Goal: Task Accomplishment & Management: Manage account settings

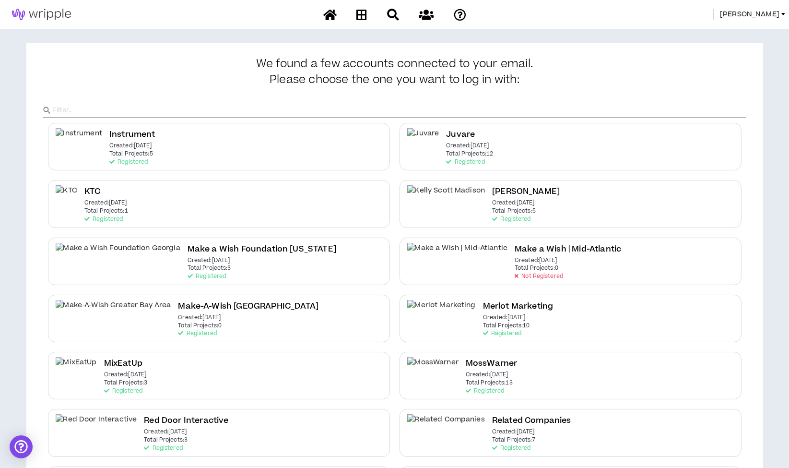
click at [771, 13] on span "Morgan" at bounding box center [749, 14] width 59 height 11
click at [749, 28] on link "System Admin Portal" at bounding box center [740, 32] width 87 height 14
click at [767, 15] on span "Morgan" at bounding box center [749, 14] width 59 height 11
click at [717, 31] on link "System Admin Portal" at bounding box center [740, 32] width 87 height 14
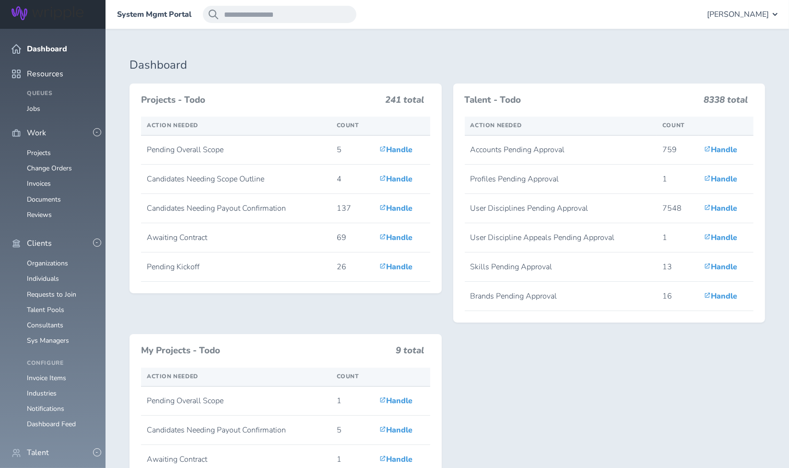
click at [50, 467] on link "Individuals" at bounding box center [43, 472] width 32 height 9
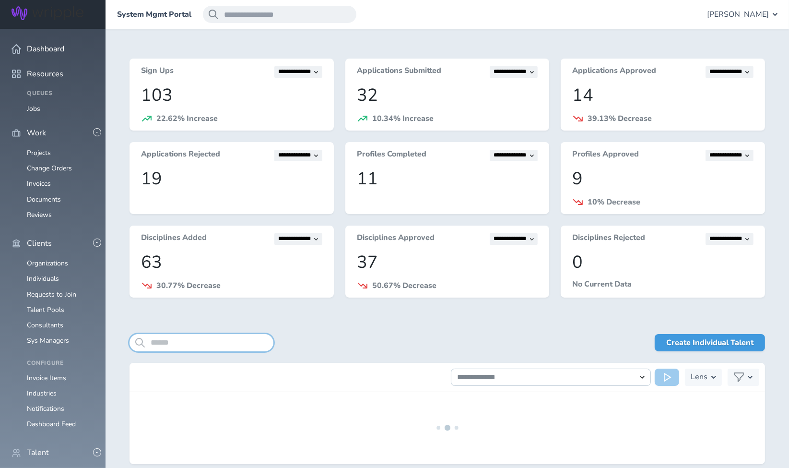
click at [211, 338] on input "search" at bounding box center [202, 342] width 144 height 17
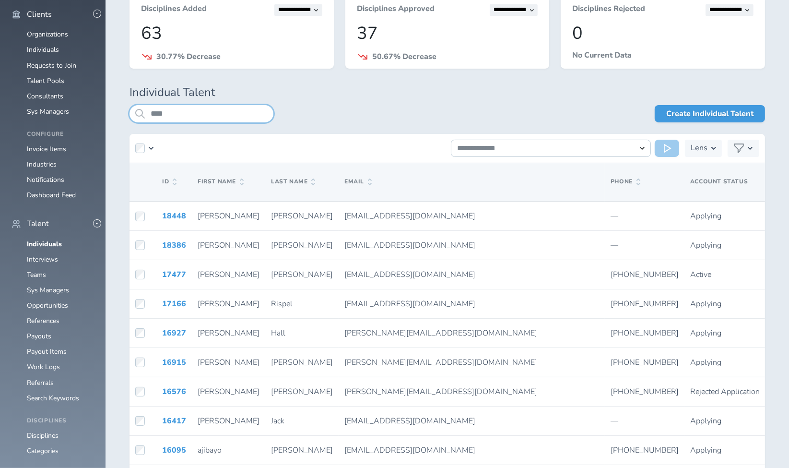
scroll to position [230, 0]
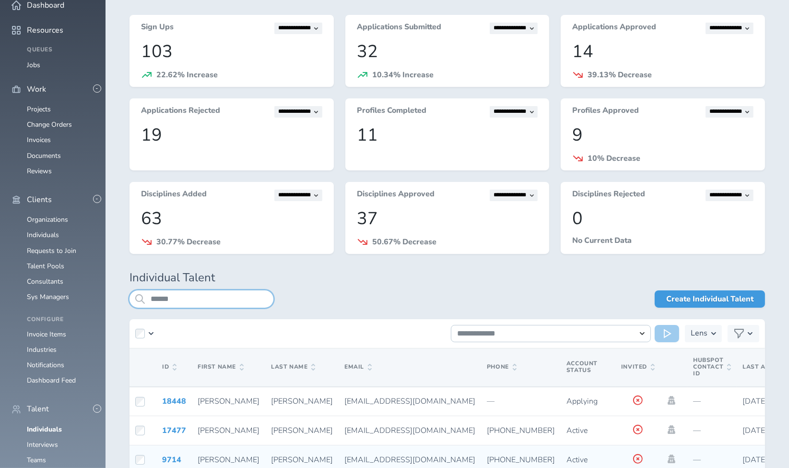
scroll to position [156, 0]
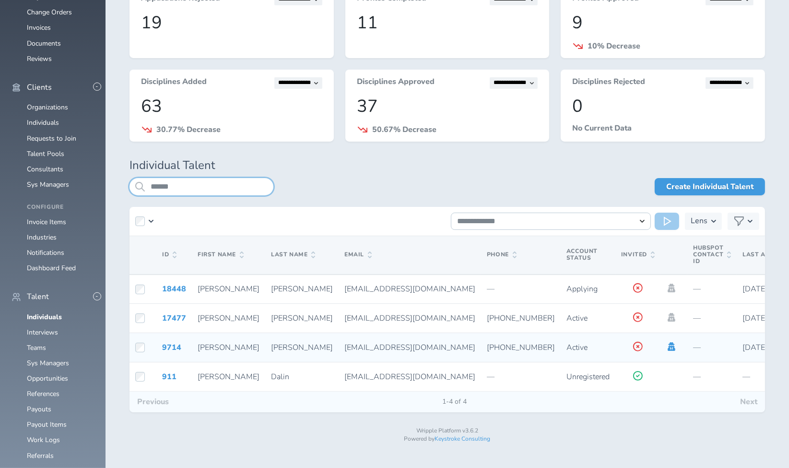
type input "******"
click at [668, 345] on icon at bounding box center [672, 346] width 8 height 9
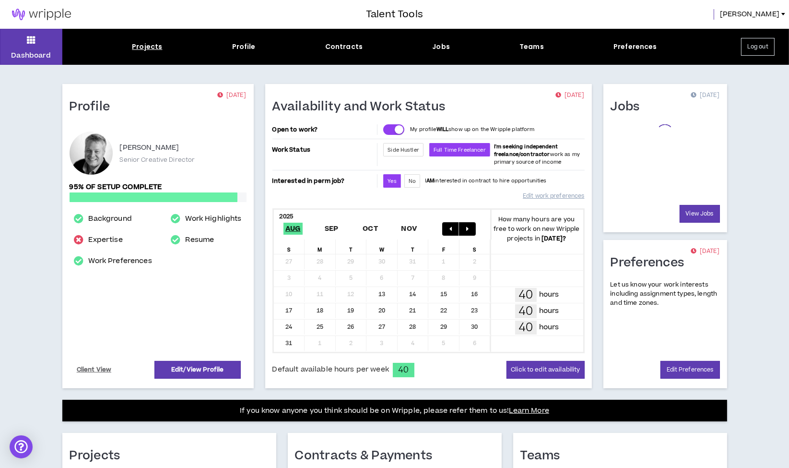
click at [153, 44] on div "Projects" at bounding box center [147, 47] width 30 height 10
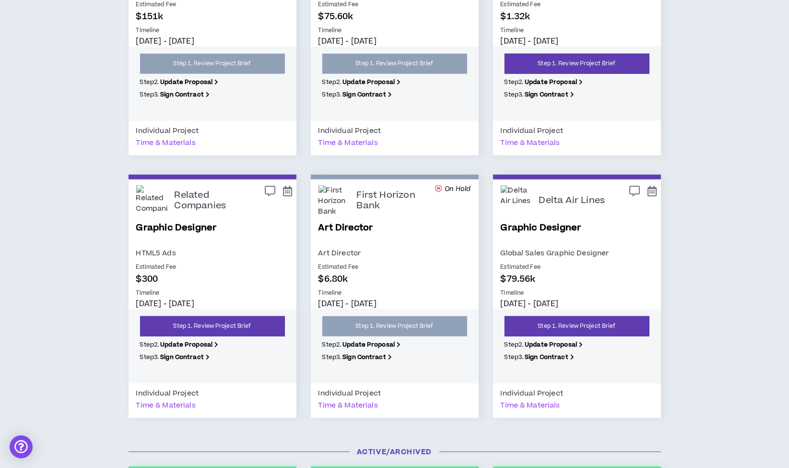
scroll to position [1330, 0]
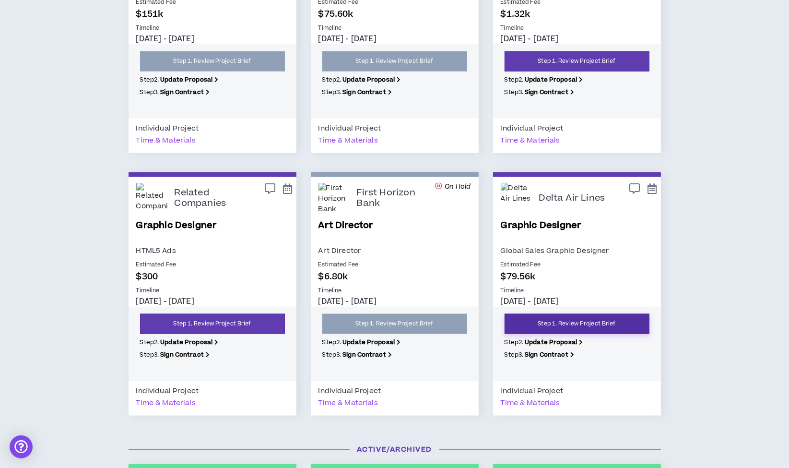
click at [592, 316] on link "Step 1. Review Project Brief" at bounding box center [577, 324] width 145 height 20
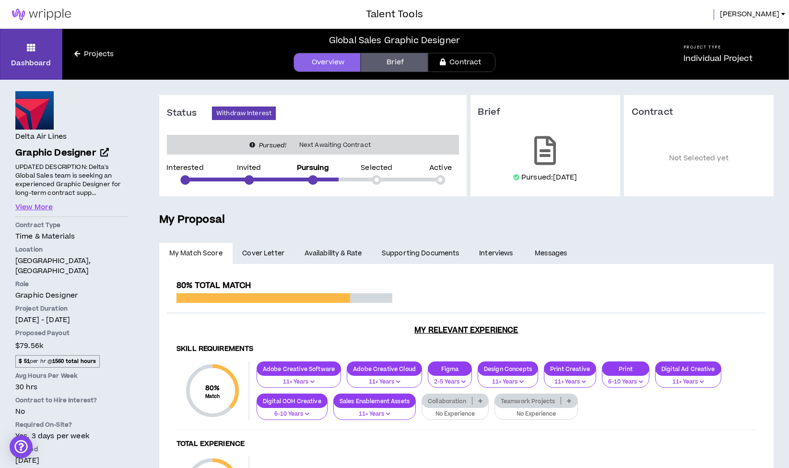
click at [320, 256] on link "Availability & Rate" at bounding box center [333, 253] width 77 height 21
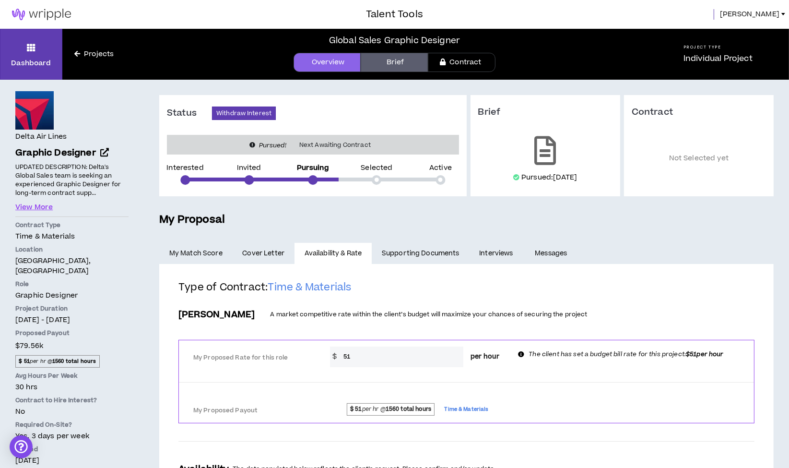
click at [770, 13] on span "[PERSON_NAME]" at bounding box center [749, 14] width 59 height 11
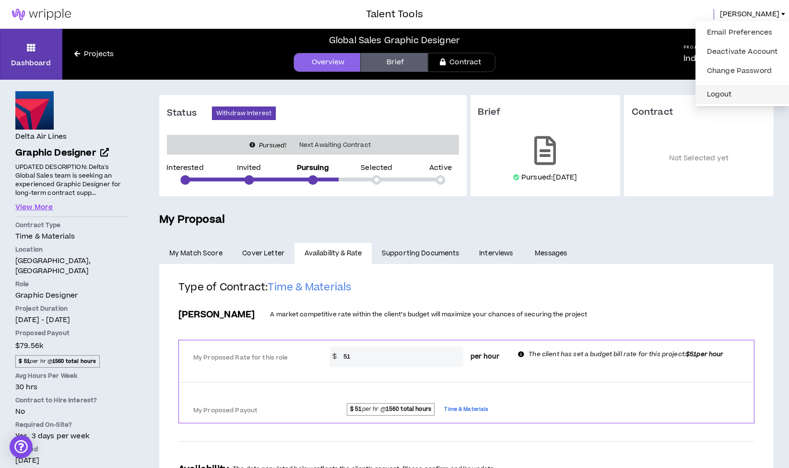
click at [721, 96] on button "Logout" at bounding box center [742, 94] width 83 height 14
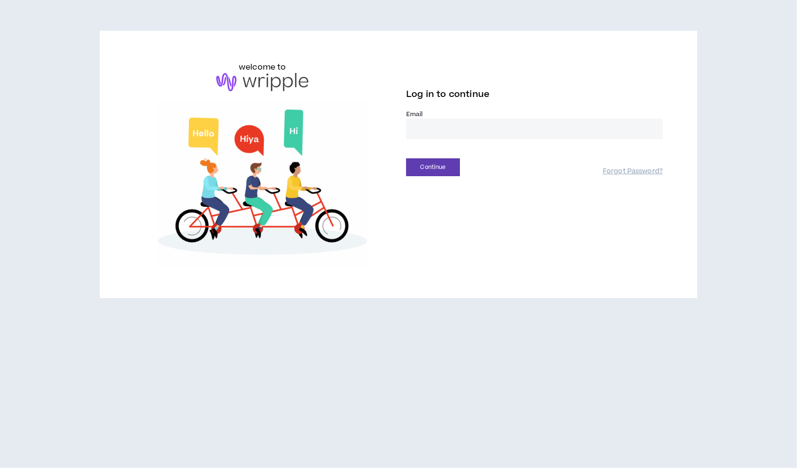
click at [434, 130] on input "email" at bounding box center [534, 128] width 257 height 21
type input "**********"
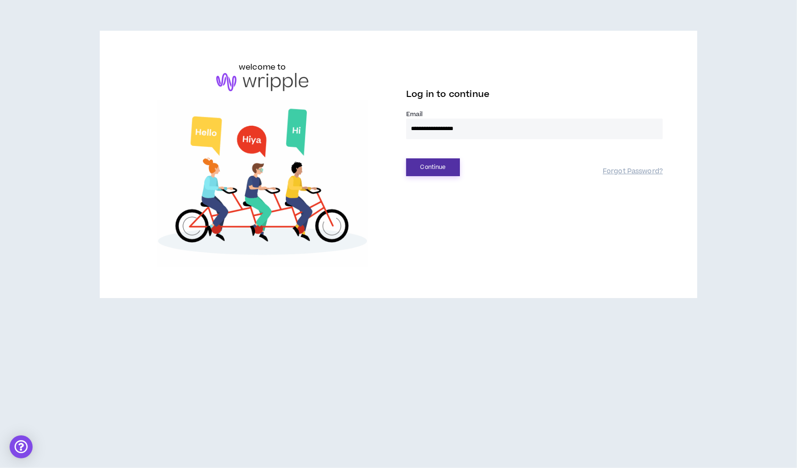
click at [429, 170] on button "Continue" at bounding box center [433, 167] width 54 height 18
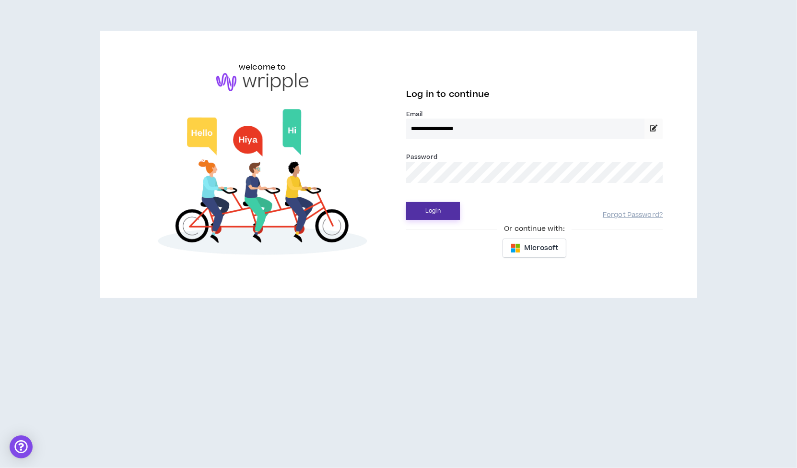
click at [430, 212] on button "Login" at bounding box center [433, 211] width 54 height 18
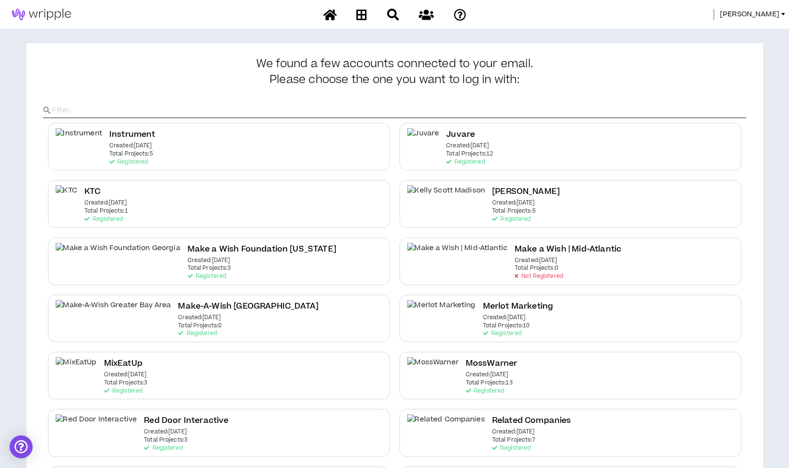
click at [760, 13] on span "Morgan" at bounding box center [749, 14] width 59 height 11
click at [748, 32] on link "System Admin Portal" at bounding box center [740, 32] width 87 height 14
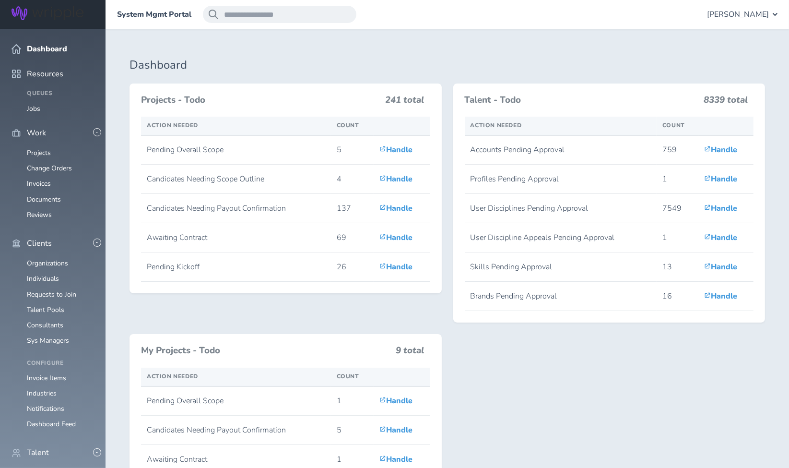
scroll to position [61, 0]
click at [57, 320] on link "Consultants" at bounding box center [45, 324] width 36 height 9
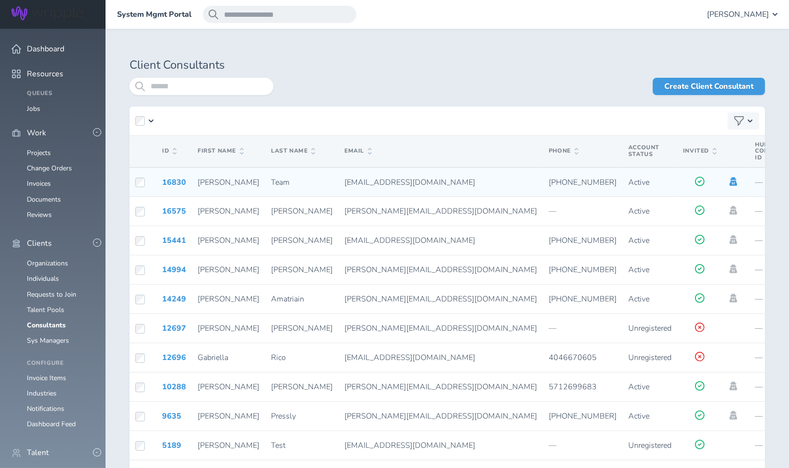
click at [728, 183] on icon at bounding box center [733, 181] width 11 height 9
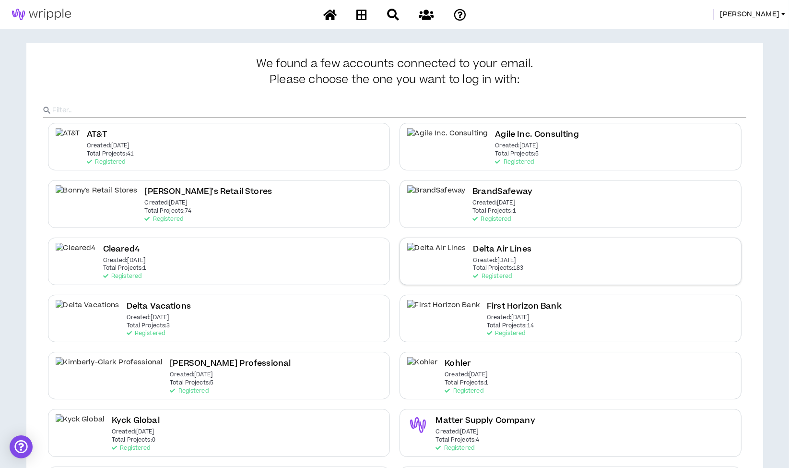
click at [473, 252] on h2 "Delta Air Lines" at bounding box center [502, 249] width 58 height 13
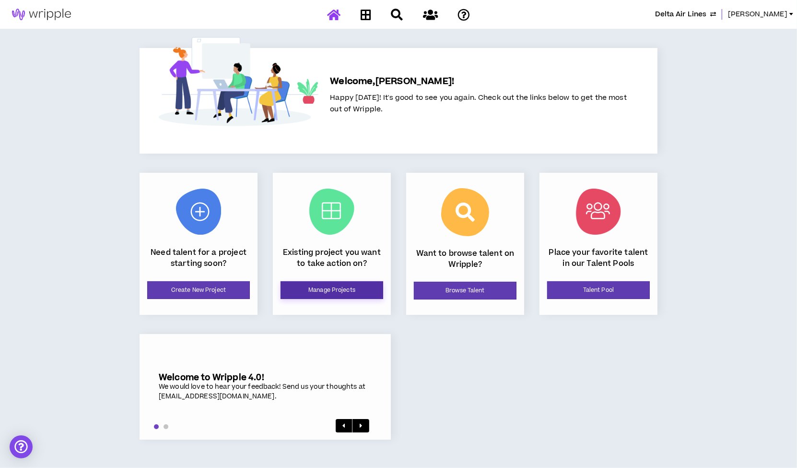
click at [330, 286] on link "Manage Projects" at bounding box center [332, 290] width 103 height 18
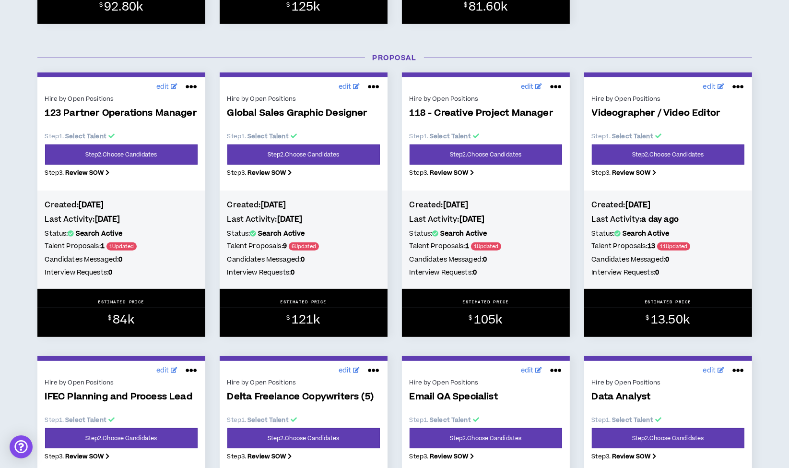
scroll to position [429, 0]
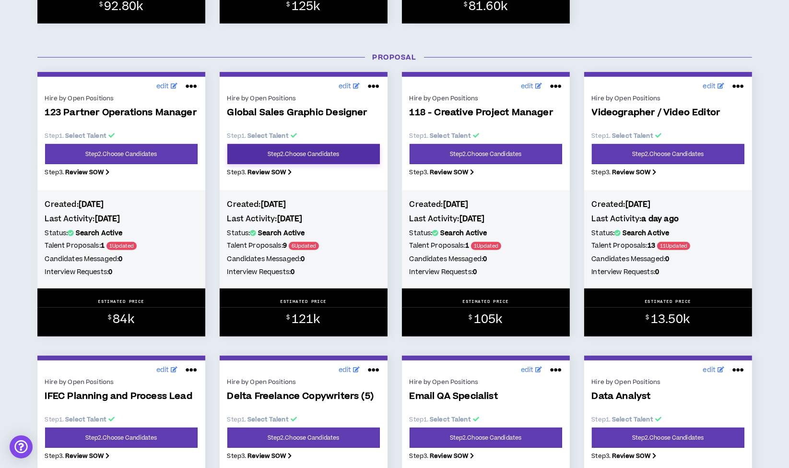
click at [308, 156] on link "Step 2 . Choose Candidates" at bounding box center [303, 154] width 153 height 20
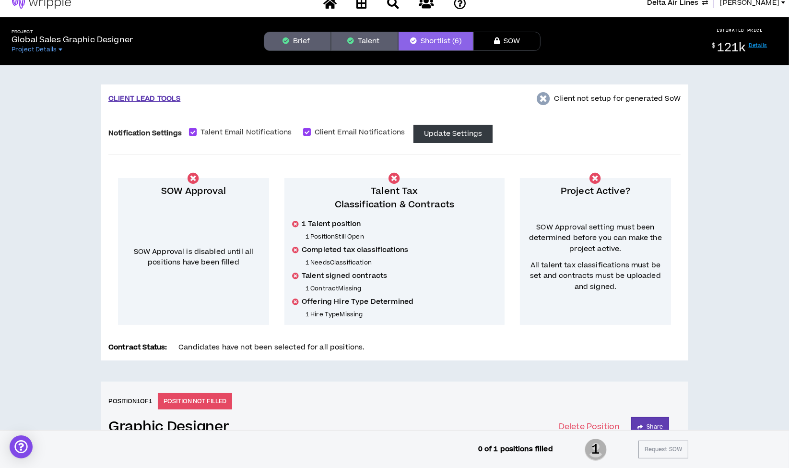
scroll to position [11, 0]
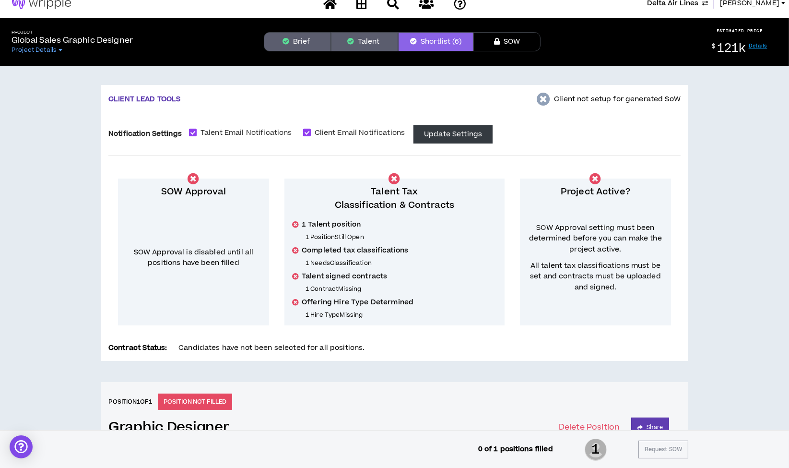
click at [303, 27] on div "Project Global Sales Graphic Designer Project Details Brief Talent Shortlist (6…" at bounding box center [394, 42] width 789 height 48
click at [301, 32] on button "Brief" at bounding box center [297, 41] width 67 height 19
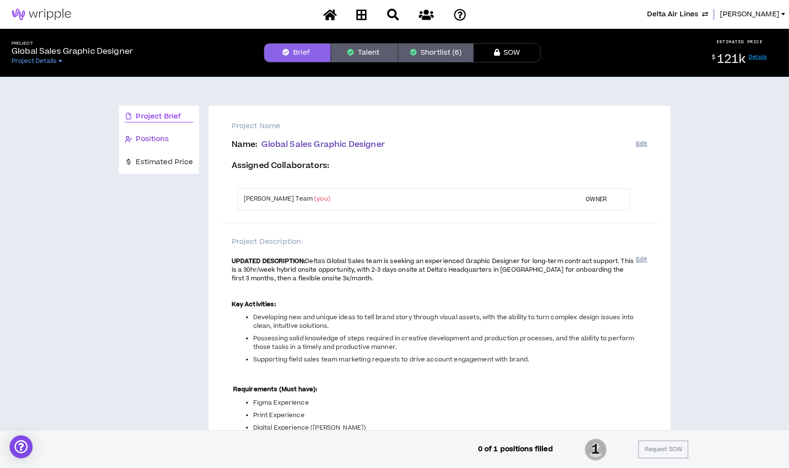
click at [162, 136] on span "Positions" at bounding box center [152, 139] width 33 height 11
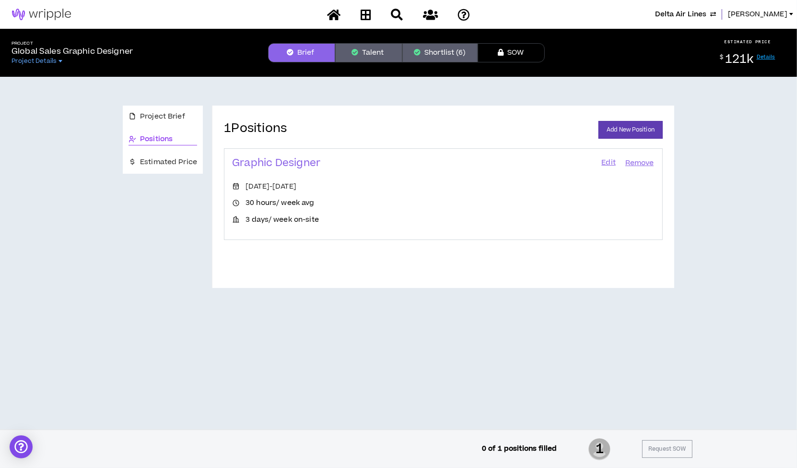
click at [608, 160] on link "Edit" at bounding box center [609, 162] width 16 height 13
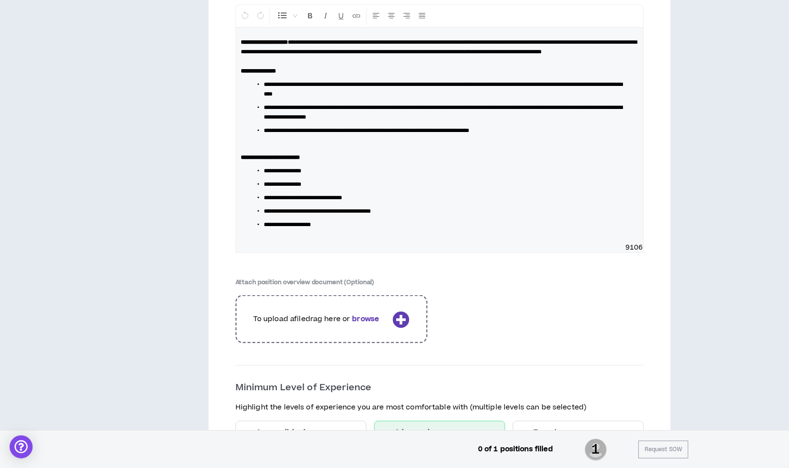
scroll to position [1469, 0]
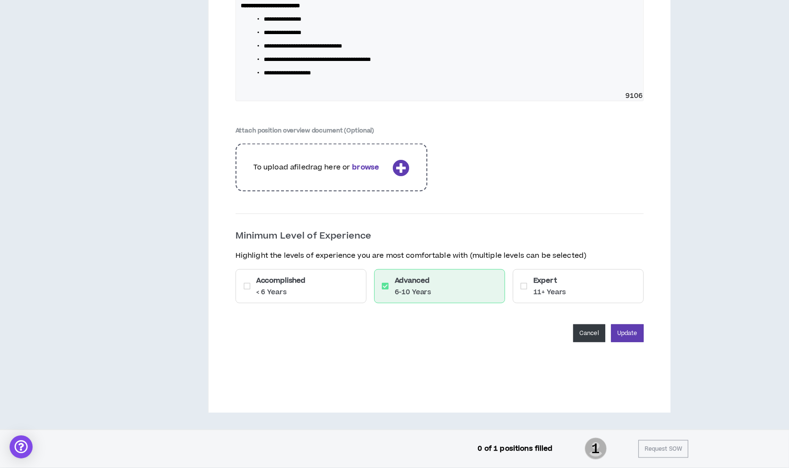
click at [587, 330] on button "Cancel" at bounding box center [589, 333] width 32 height 18
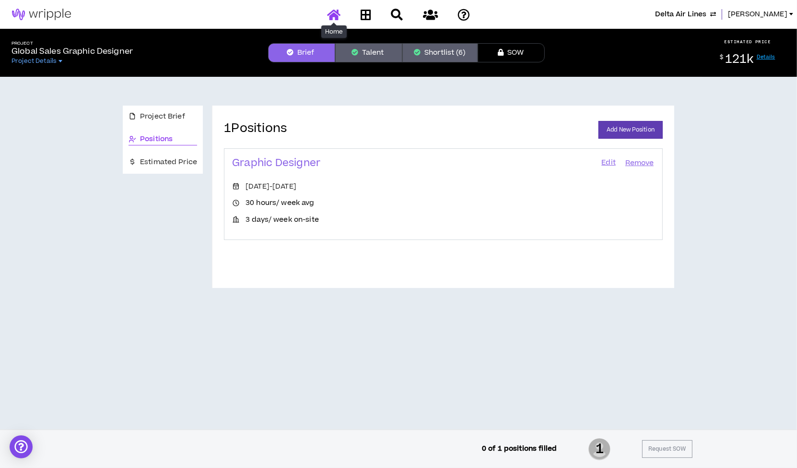
click at [335, 15] on icon at bounding box center [333, 15] width 13 height 12
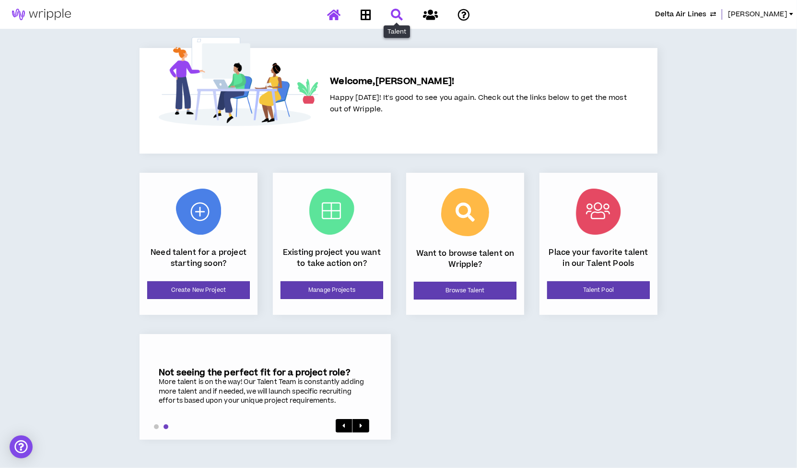
click at [393, 12] on icon at bounding box center [397, 15] width 12 height 12
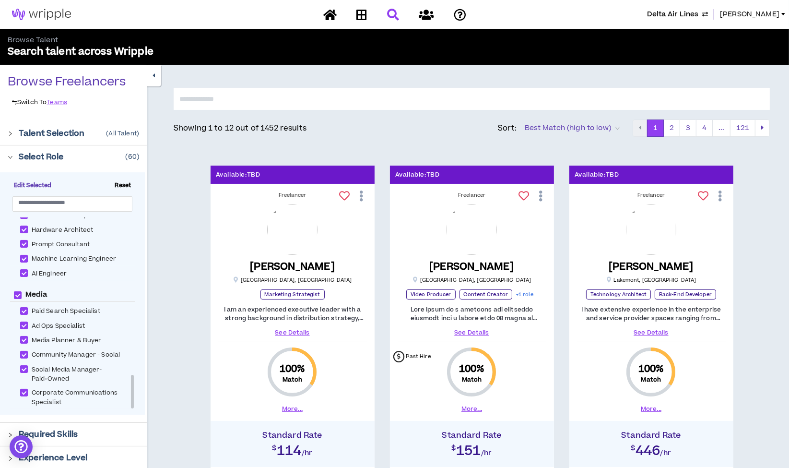
scroll to position [907, 0]
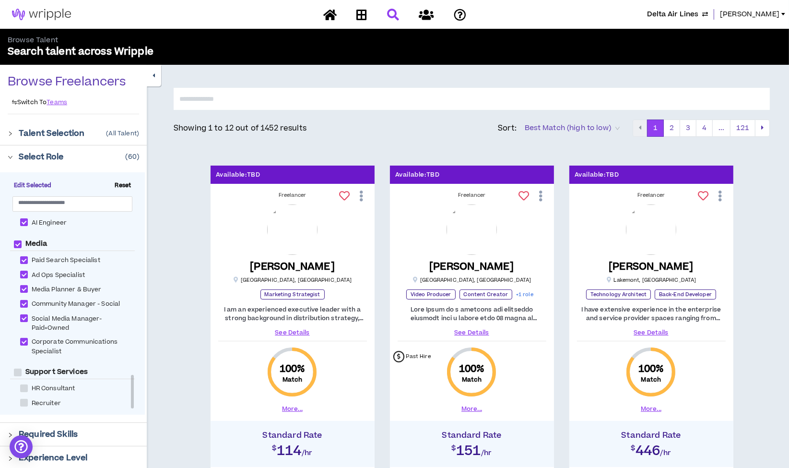
click at [292, 102] on input "text" at bounding box center [472, 99] width 596 height 22
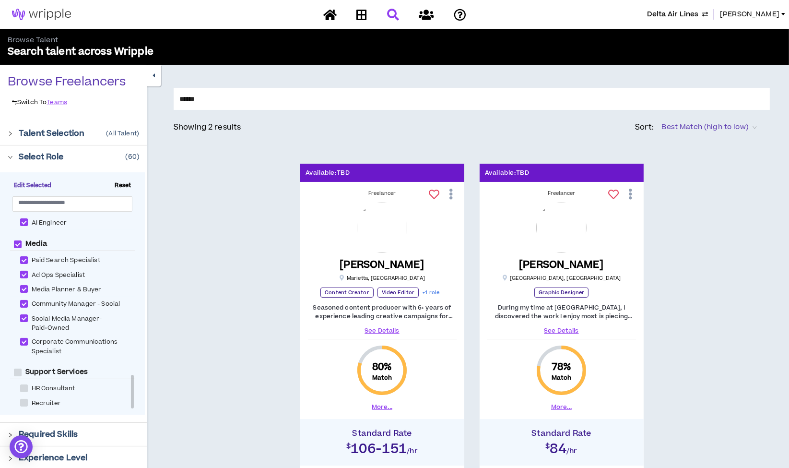
type input "******"
click at [450, 194] on icon at bounding box center [451, 194] width 10 height 17
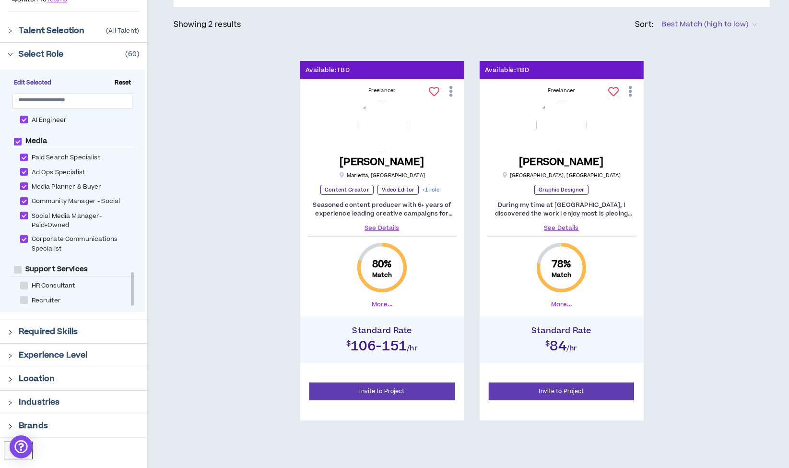
scroll to position [106, 0]
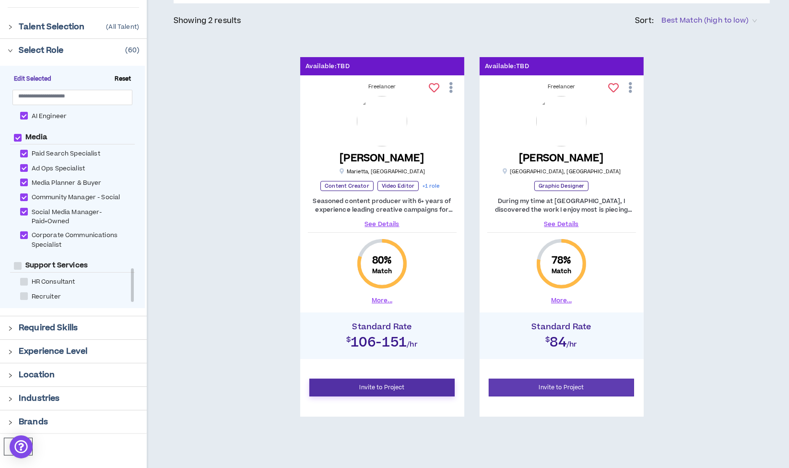
click at [393, 385] on button "Invite to Project" at bounding box center [382, 388] width 146 height 18
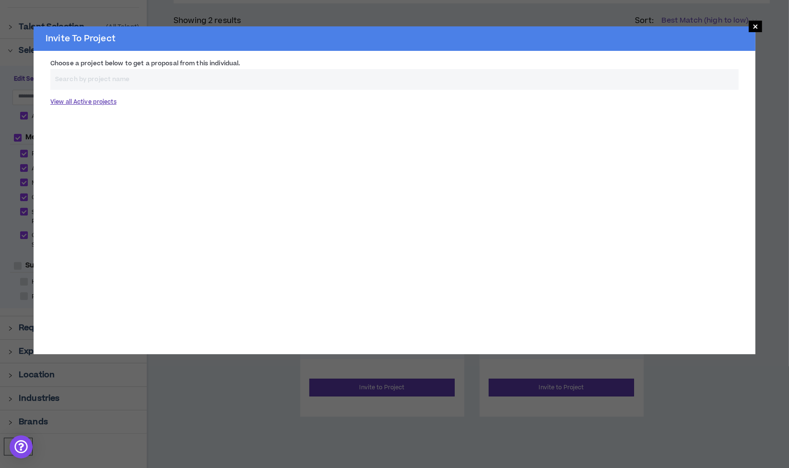
click at [91, 104] on button "View all Active projects" at bounding box center [83, 102] width 66 height 17
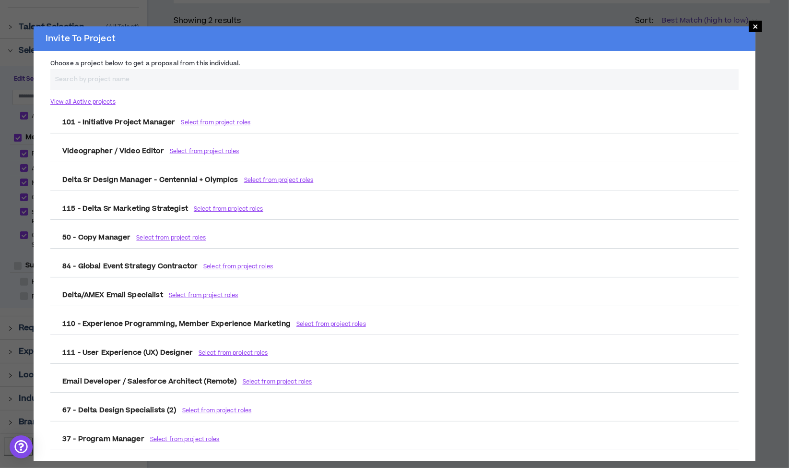
click at [106, 88] on input "Choose a project below to get a proposal from this individual." at bounding box center [394, 79] width 688 height 21
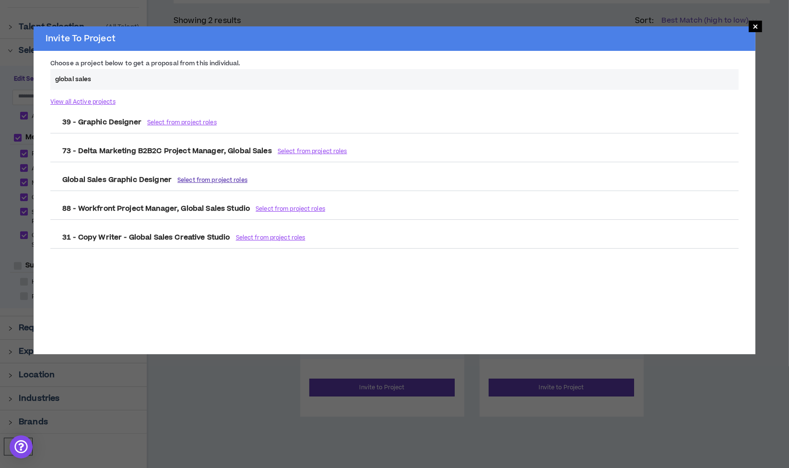
type input "global sales"
click at [202, 178] on button "Select from project roles" at bounding box center [212, 180] width 70 height 17
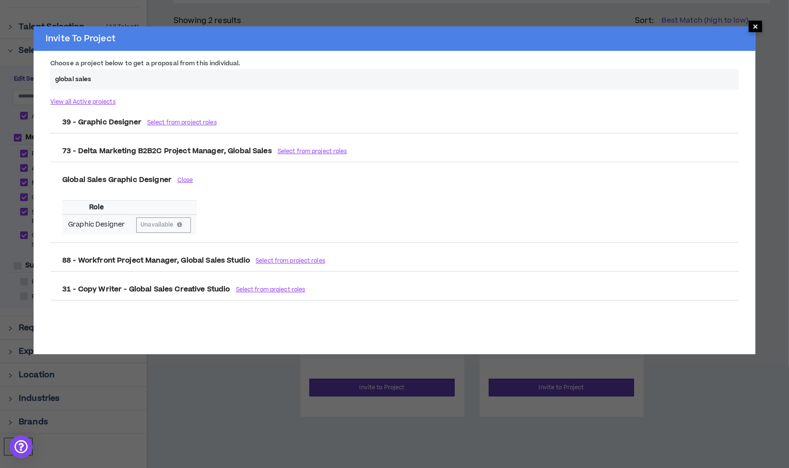
click at [757, 23] on span "×" at bounding box center [756, 27] width 6 height 12
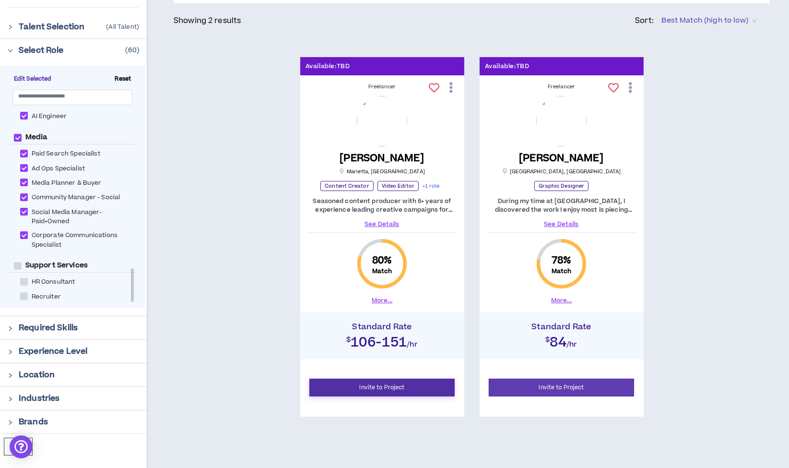
click at [386, 384] on button "Invite to Project" at bounding box center [382, 388] width 146 height 18
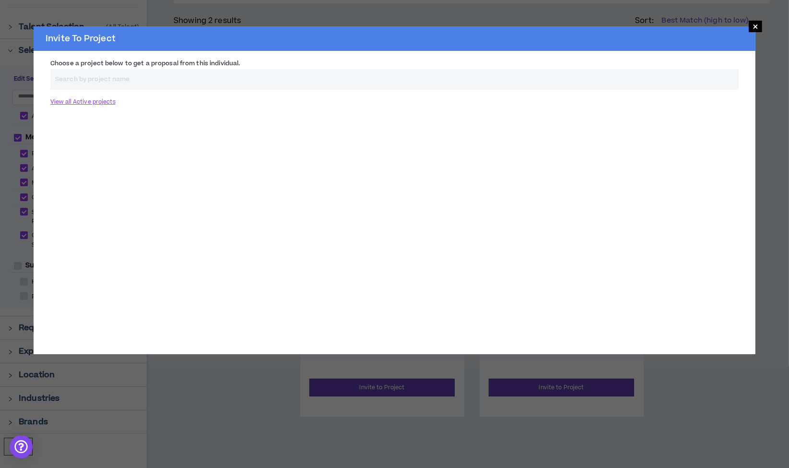
click at [133, 77] on input "Choose a project below to get a proposal from this individual." at bounding box center [394, 79] width 688 height 21
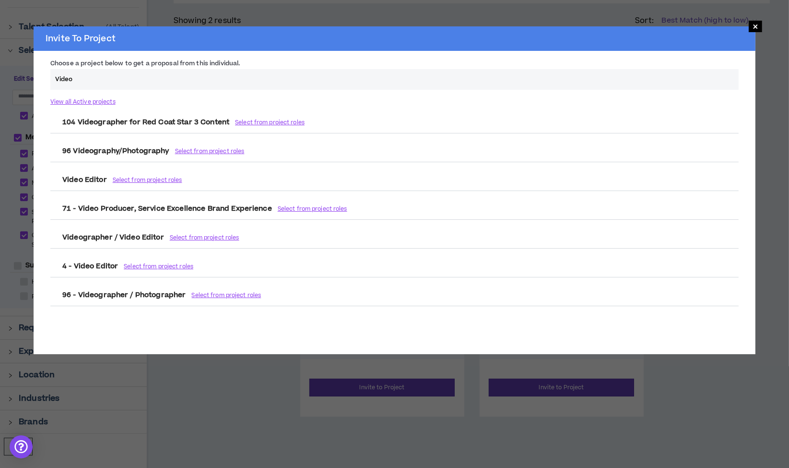
type input "Video"
click at [756, 27] on span "×" at bounding box center [756, 27] width 6 height 12
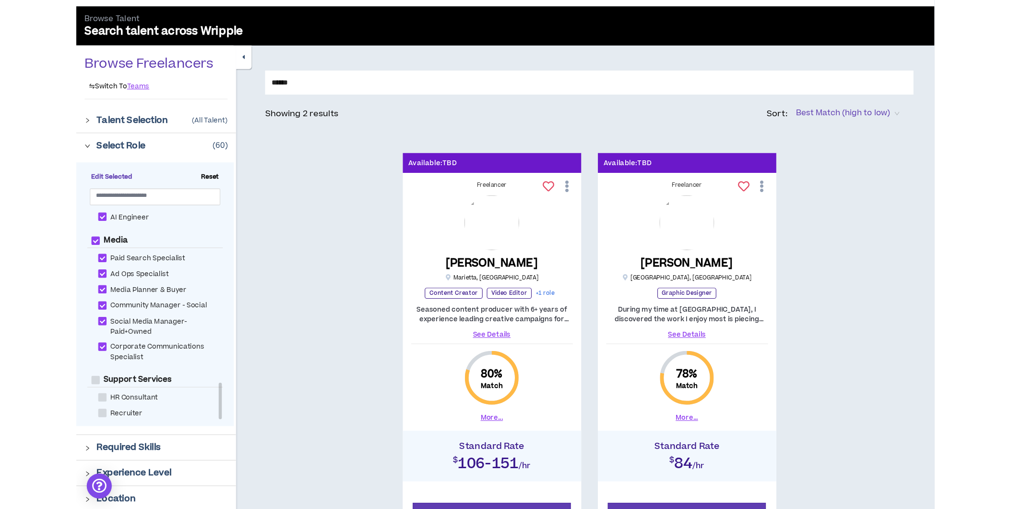
scroll to position [0, 0]
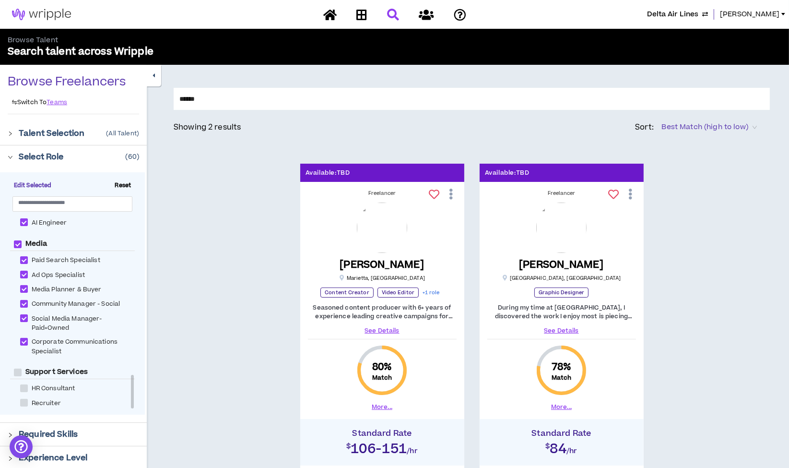
click at [704, 13] on button "Delta Air Lines" at bounding box center [677, 14] width 61 height 11
